Goal: Find specific page/section: Find specific page/section

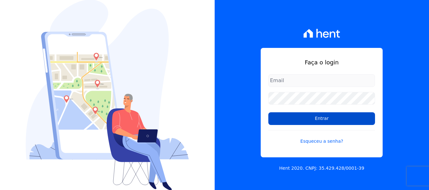
type input "[EMAIL_ADDRESS][DOMAIN_NAME]"
click at [334, 120] on input "Entrar" at bounding box center [321, 118] width 107 height 13
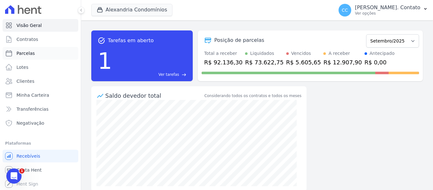
click at [27, 59] on link "Parcelas" at bounding box center [41, 53] width 76 height 13
select select
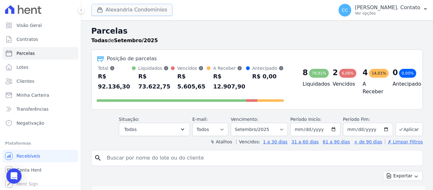
click at [146, 6] on button "Alexandria Condomínios" at bounding box center [131, 10] width 81 height 12
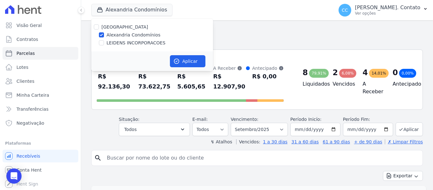
click at [113, 43] on label "LEIDENS INCORPORACOES" at bounding box center [136, 43] width 59 height 7
click at [104, 43] on input "LEIDENS INCORPORACOES" at bounding box center [101, 42] width 5 height 5
checkbox input "true"
click at [186, 63] on button "Aplicar" at bounding box center [188, 61] width 36 height 12
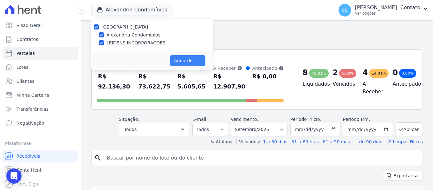
select select
